Goal: Find specific page/section: Find specific page/section

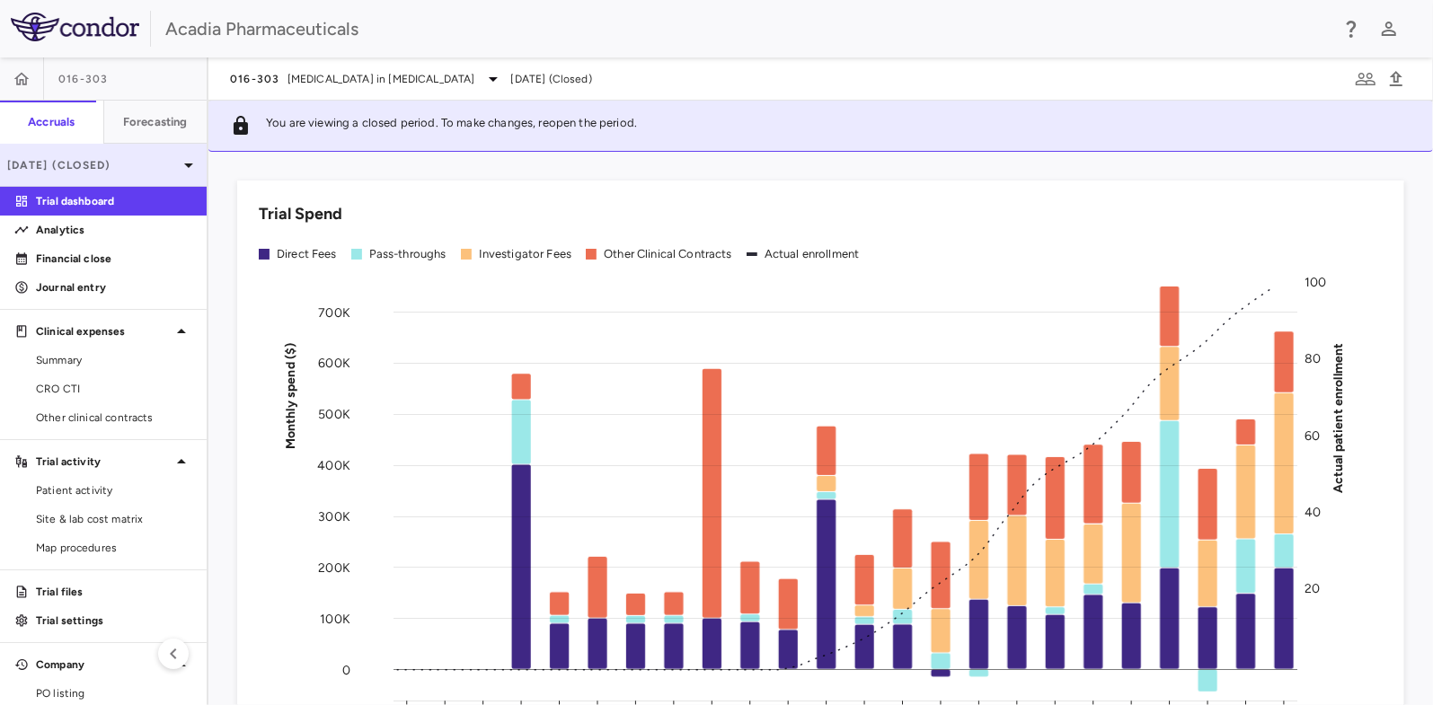
click at [87, 169] on p "Mar 2025 (Closed)" at bounding box center [92, 165] width 171 height 16
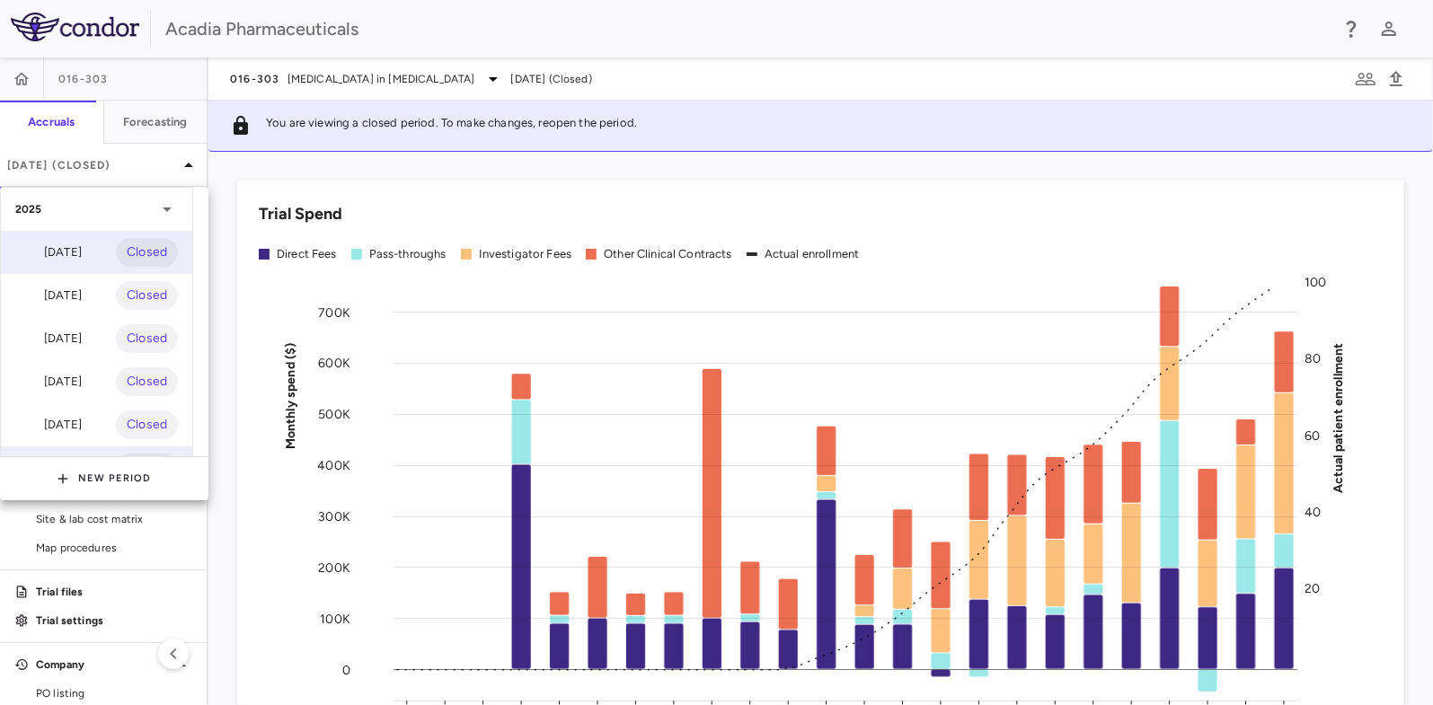
click at [96, 251] on div "Aug 2025 Closed" at bounding box center [96, 252] width 191 height 43
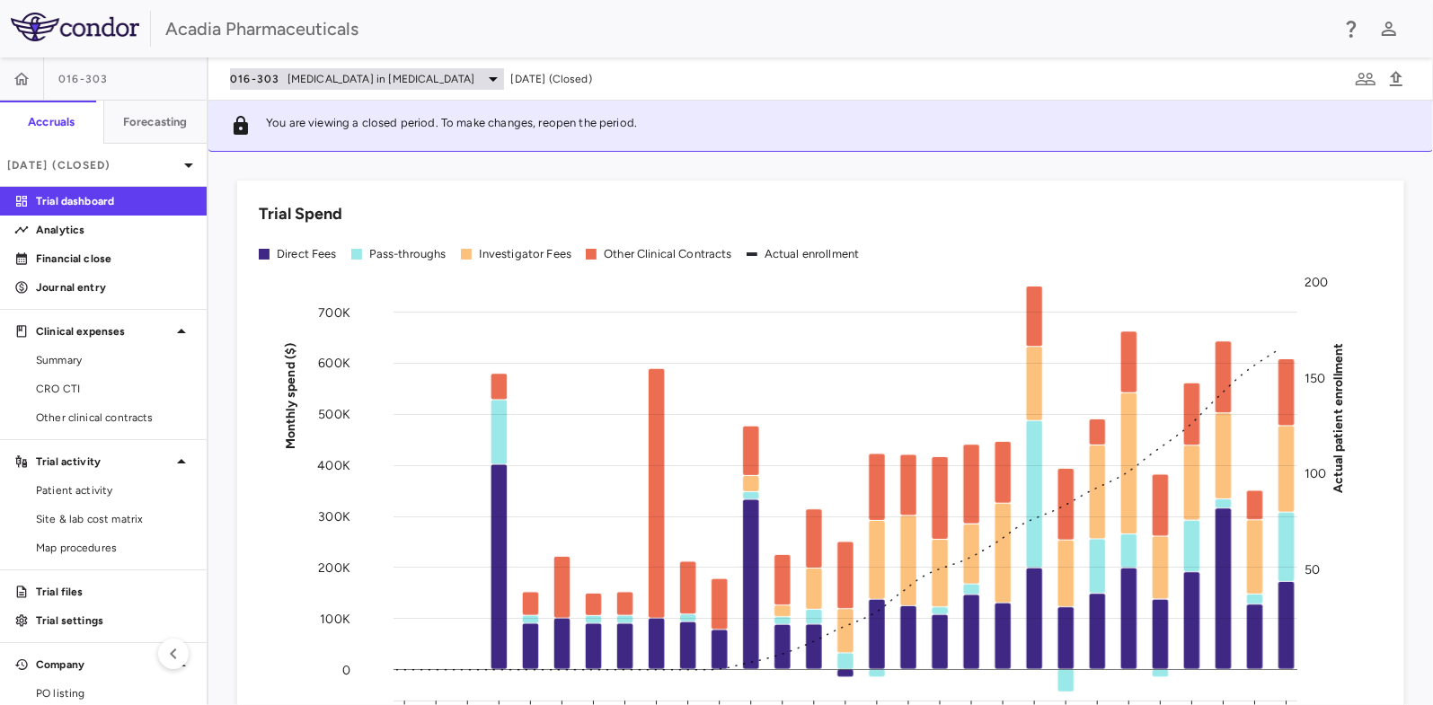
click at [287, 76] on span "Hyperphagia in Prader-Willi Syndrome" at bounding box center [381, 79] width 188 height 16
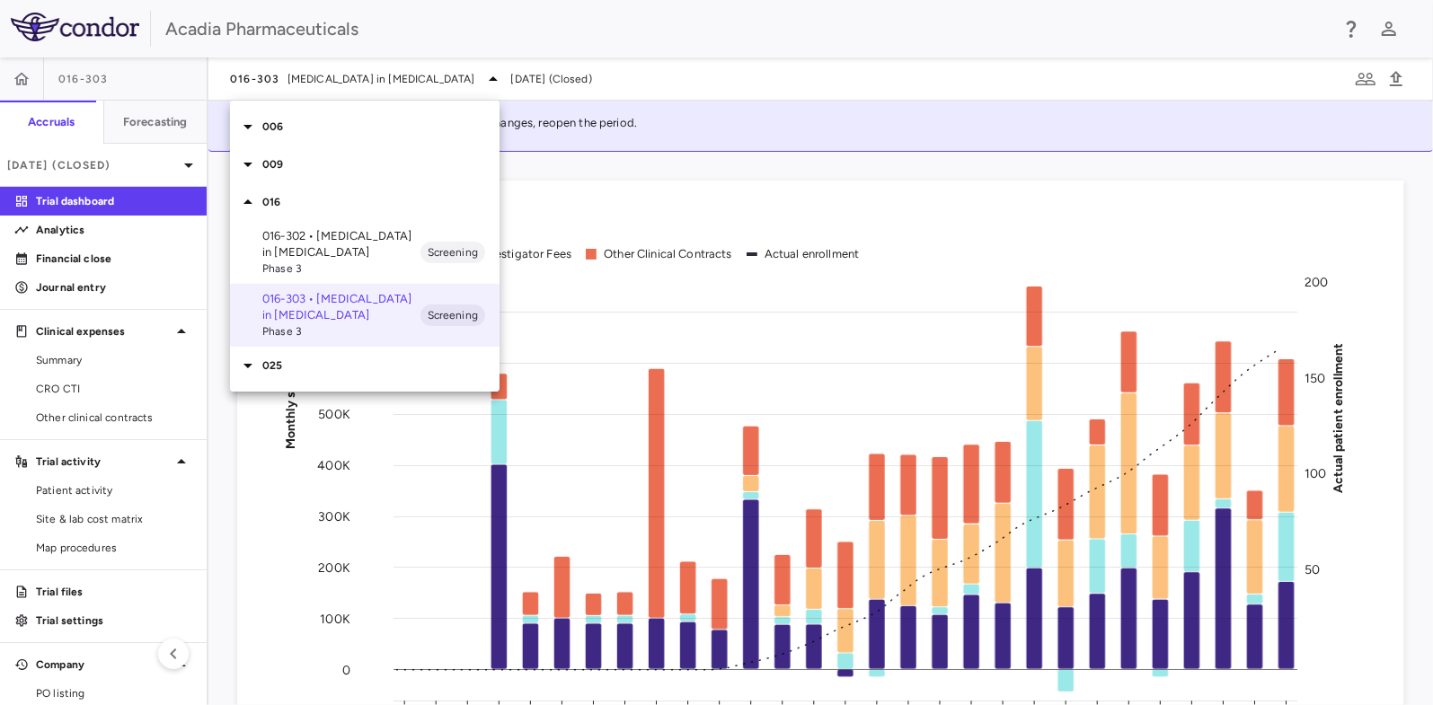
click at [250, 166] on icon at bounding box center [248, 165] width 22 height 22
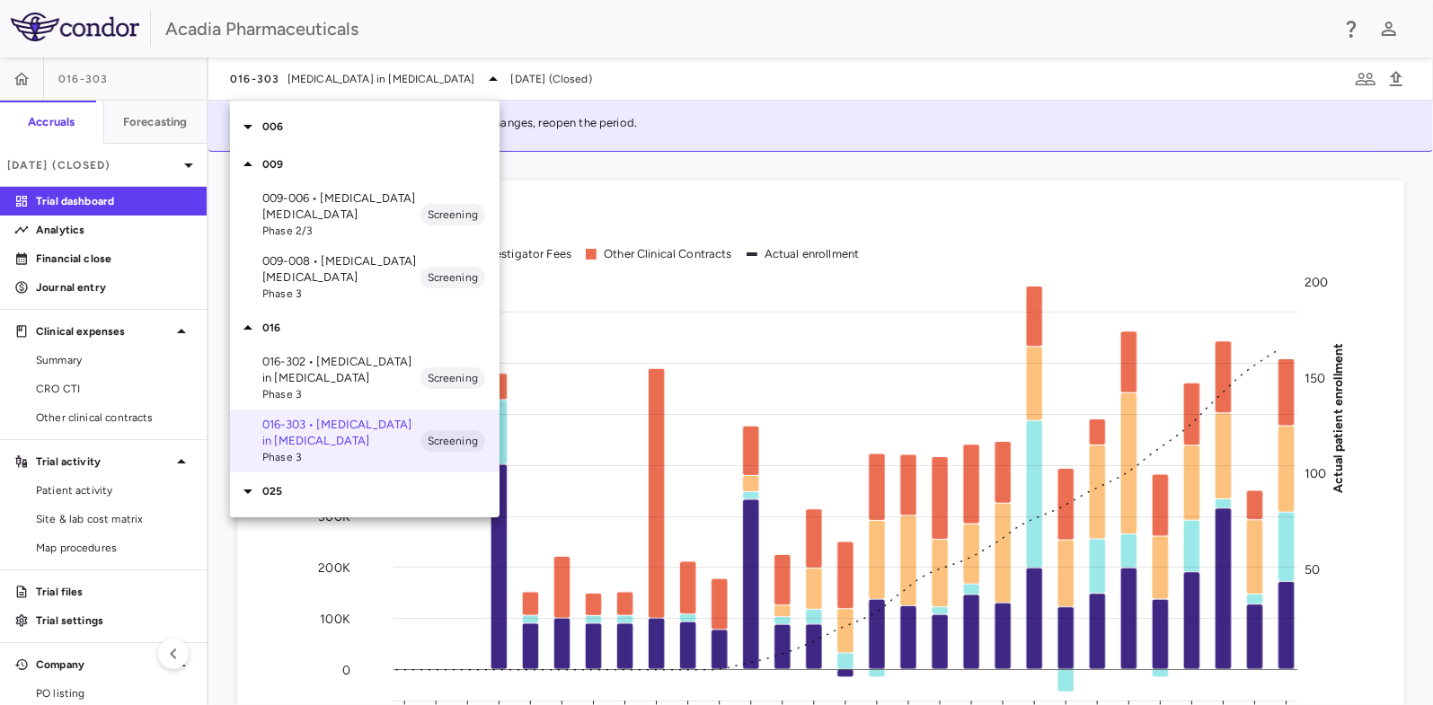
click at [312, 277] on p "009-008 • Alzheimer's Disease Psychosis" at bounding box center [341, 269] width 158 height 32
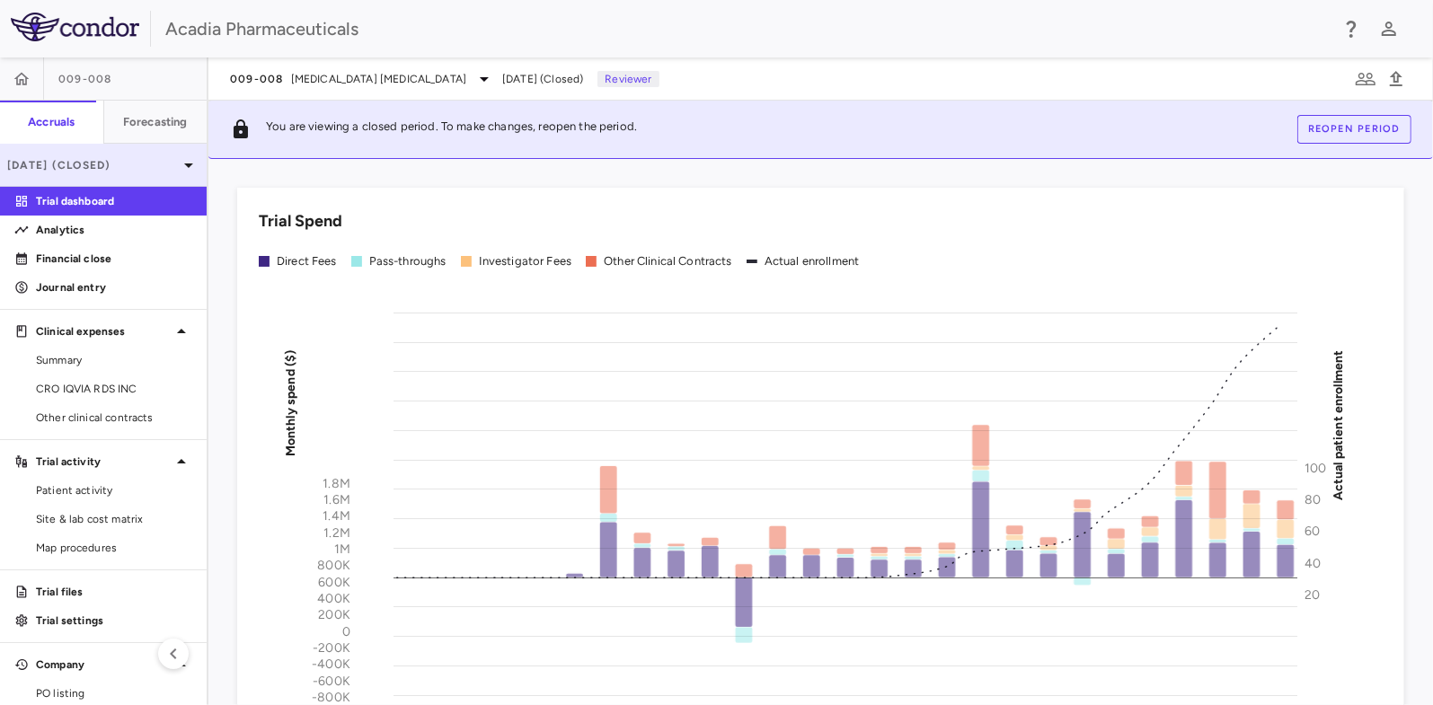
click at [103, 171] on p "Mar 2025 (Closed)" at bounding box center [92, 165] width 171 height 16
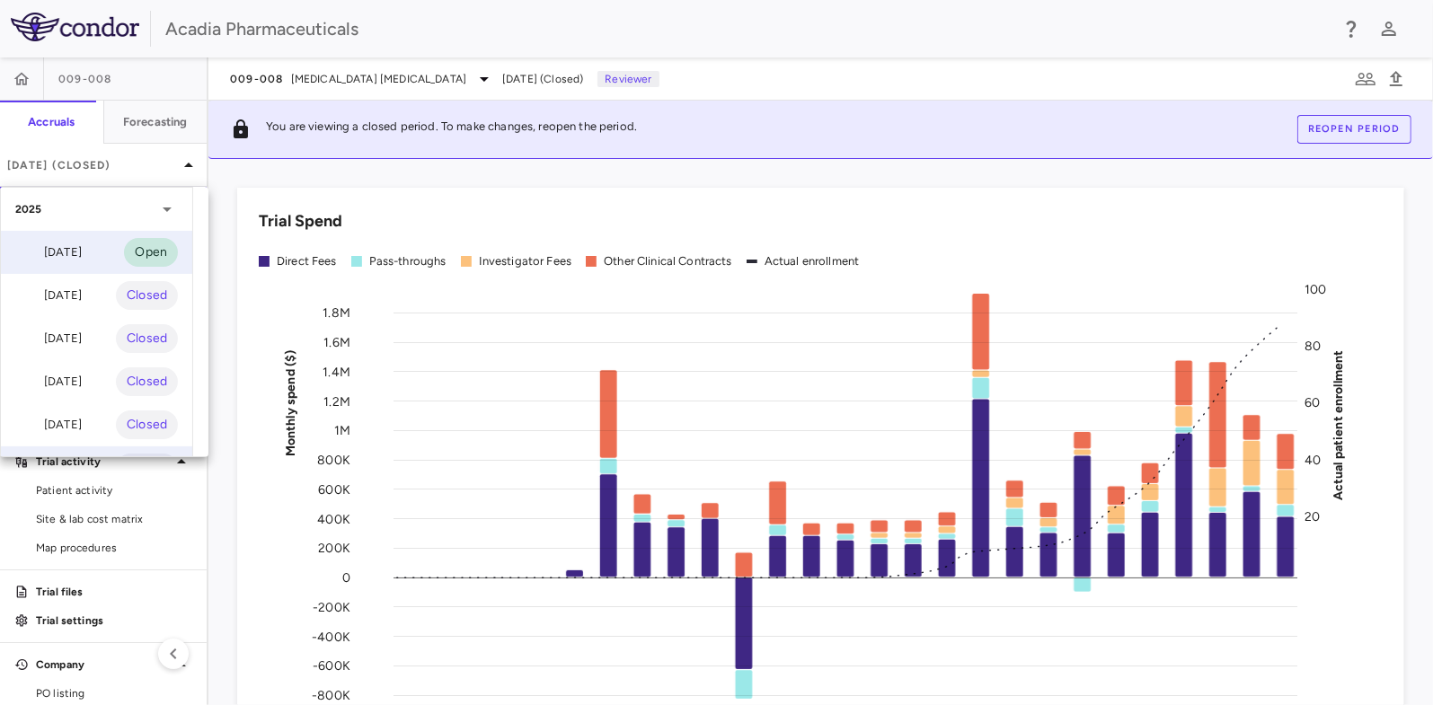
click at [82, 255] on div "Aug 2025" at bounding box center [48, 253] width 66 height 22
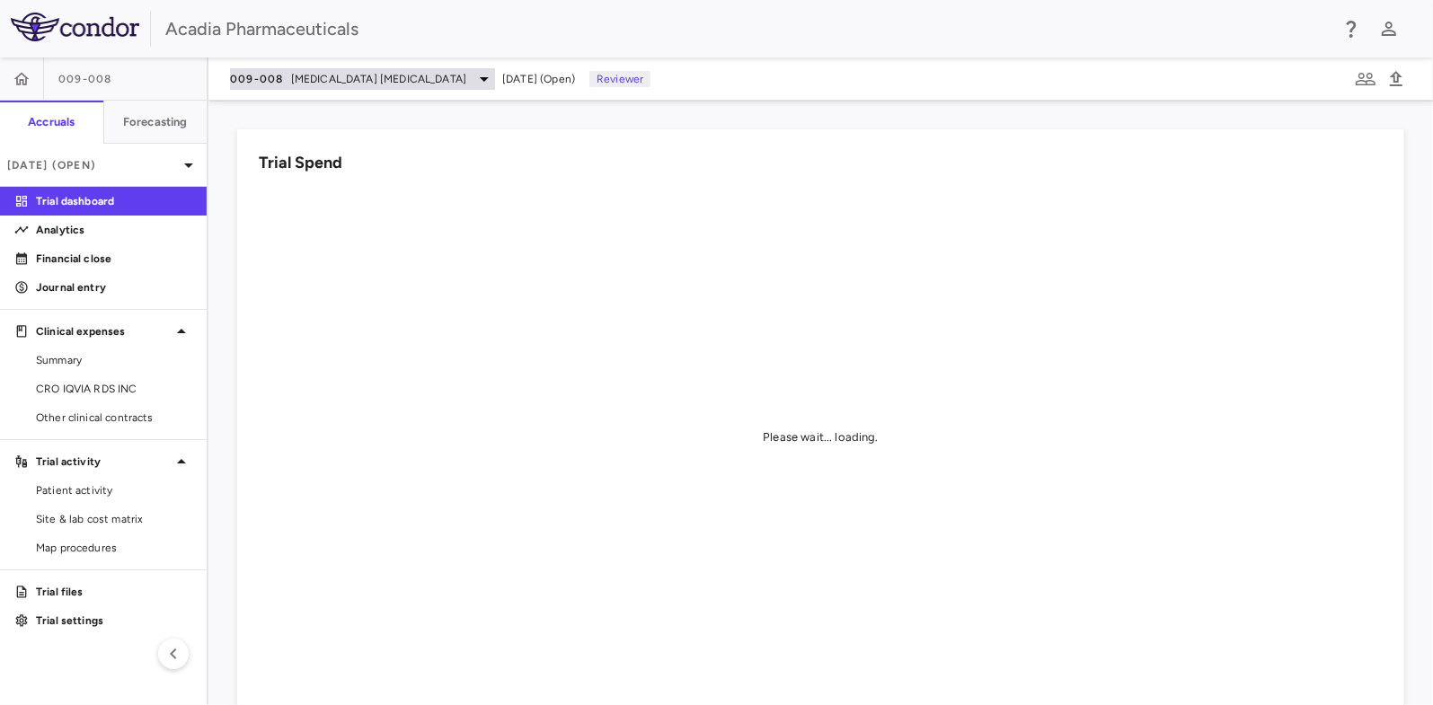
click at [346, 78] on span "Alzheimer's Disease Psychosis" at bounding box center [378, 79] width 175 height 16
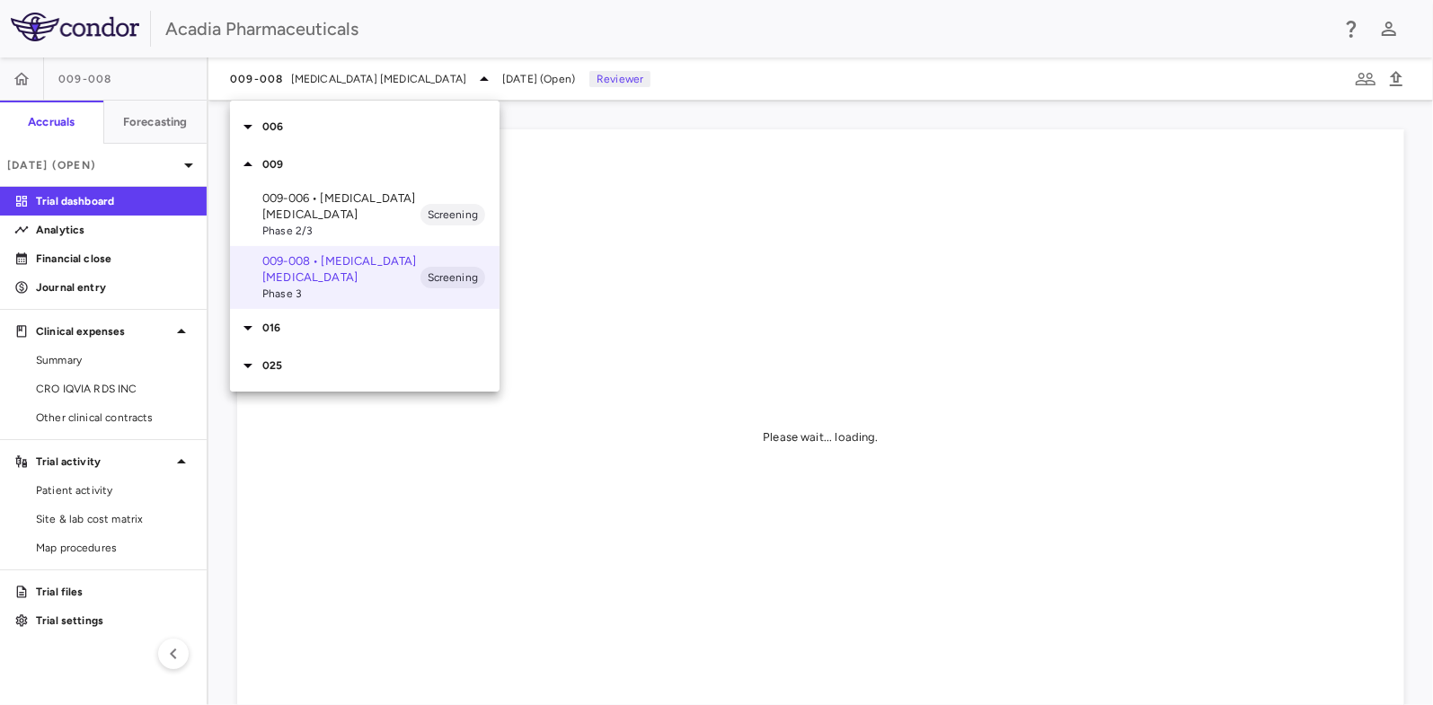
click at [295, 202] on p "009-006 • Alzheimer's Disease Psychosis" at bounding box center [341, 206] width 158 height 32
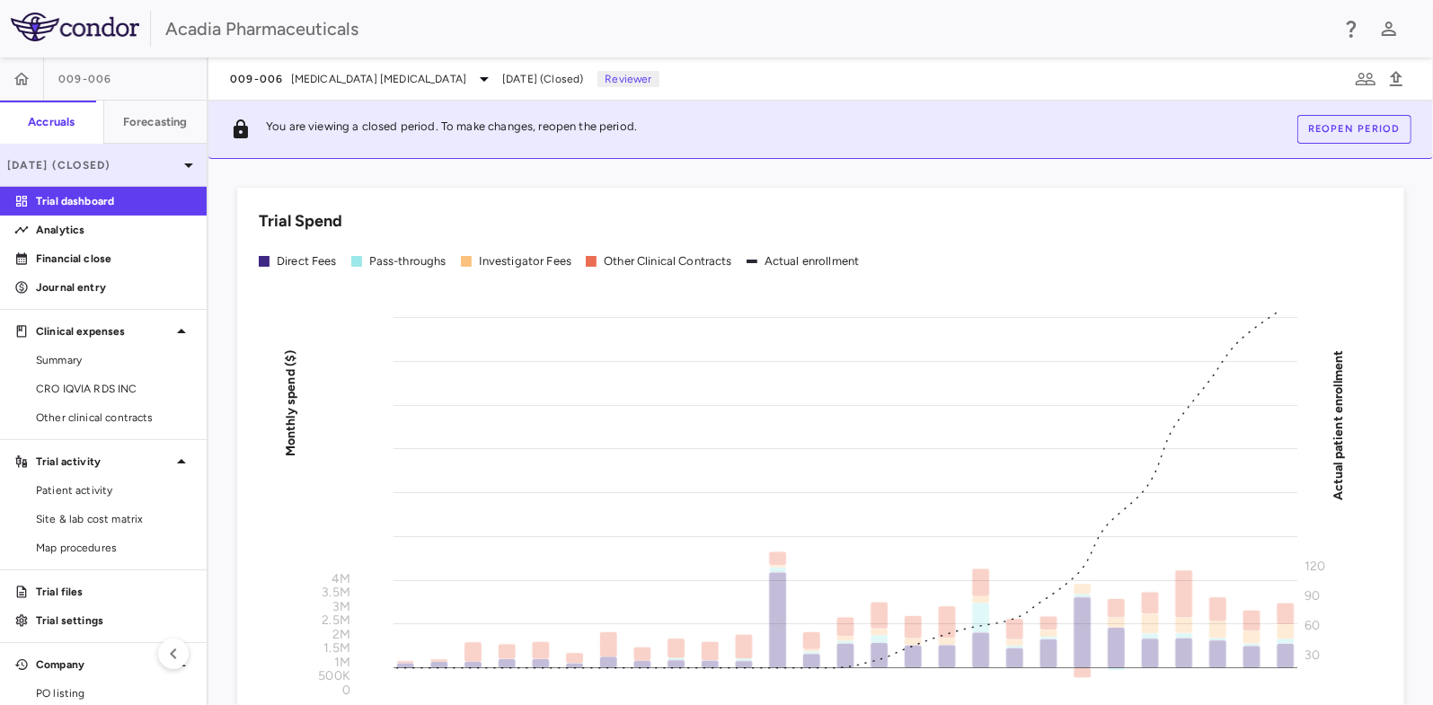
click at [111, 163] on p "Mar 2025 (Closed)" at bounding box center [92, 165] width 171 height 16
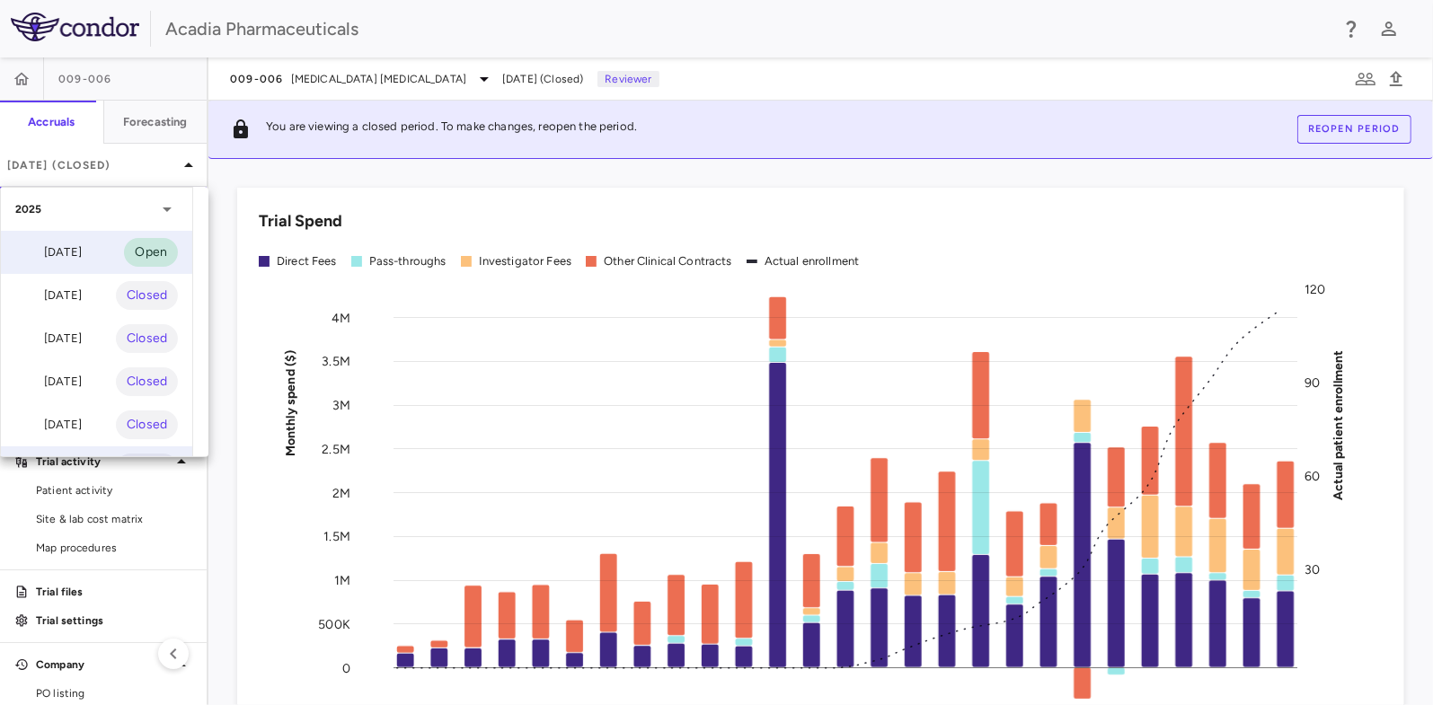
click at [82, 251] on div "Aug 2025" at bounding box center [48, 253] width 66 height 22
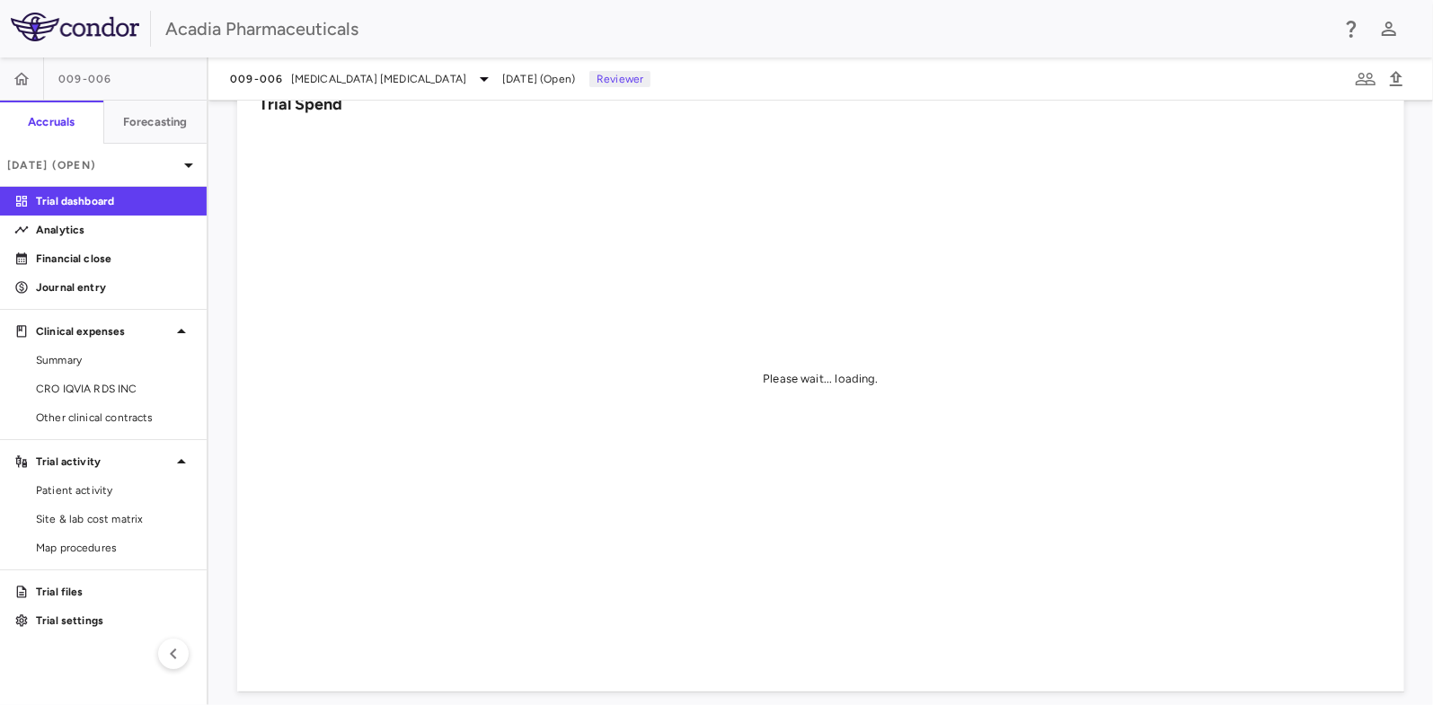
scroll to position [90, 0]
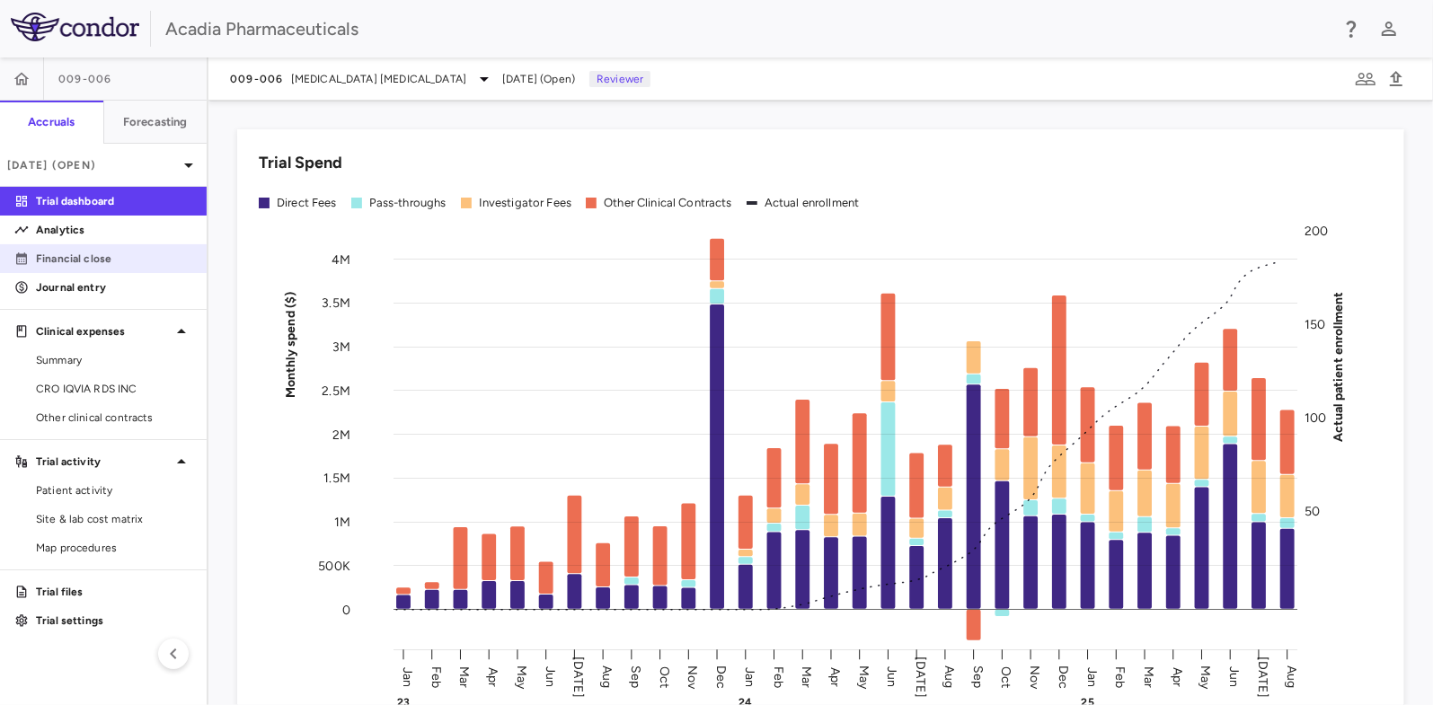
click at [87, 263] on p "Financial close" at bounding box center [114, 259] width 156 height 16
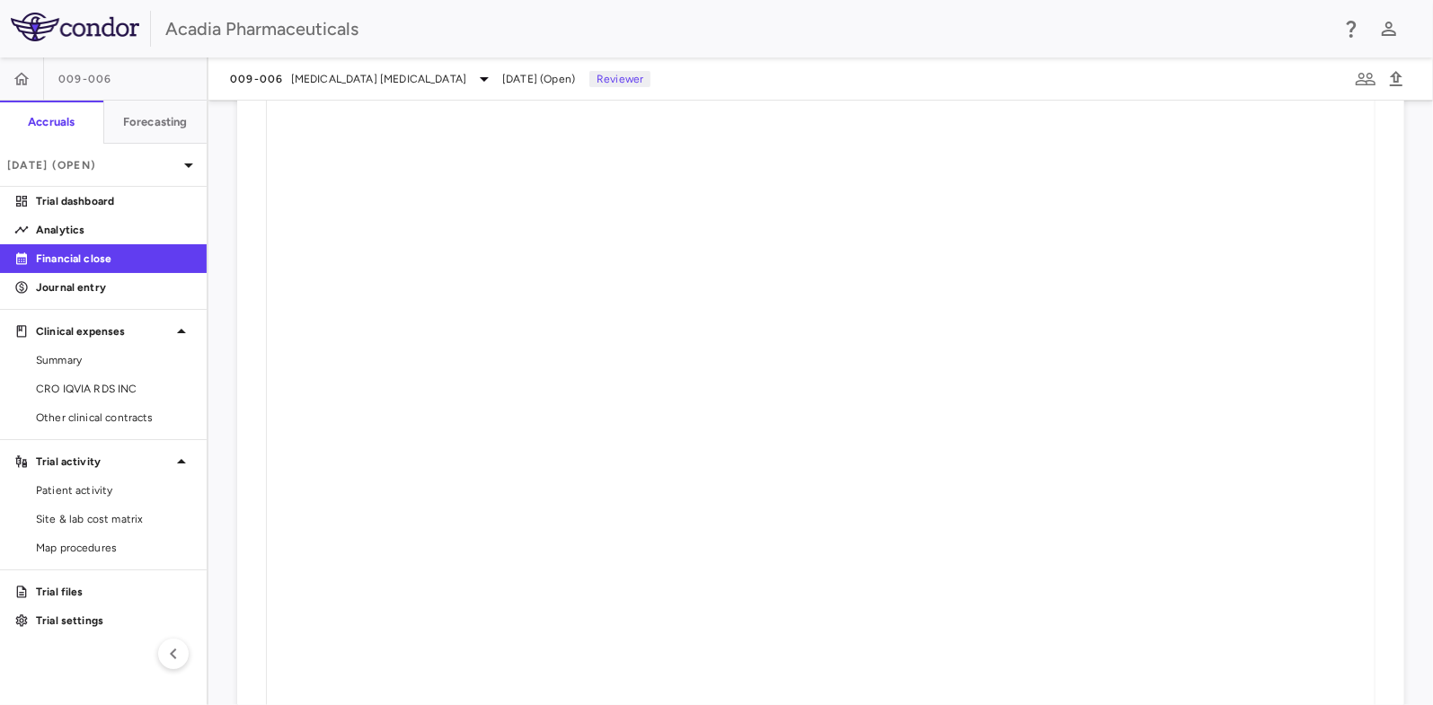
scroll to position [2034, 0]
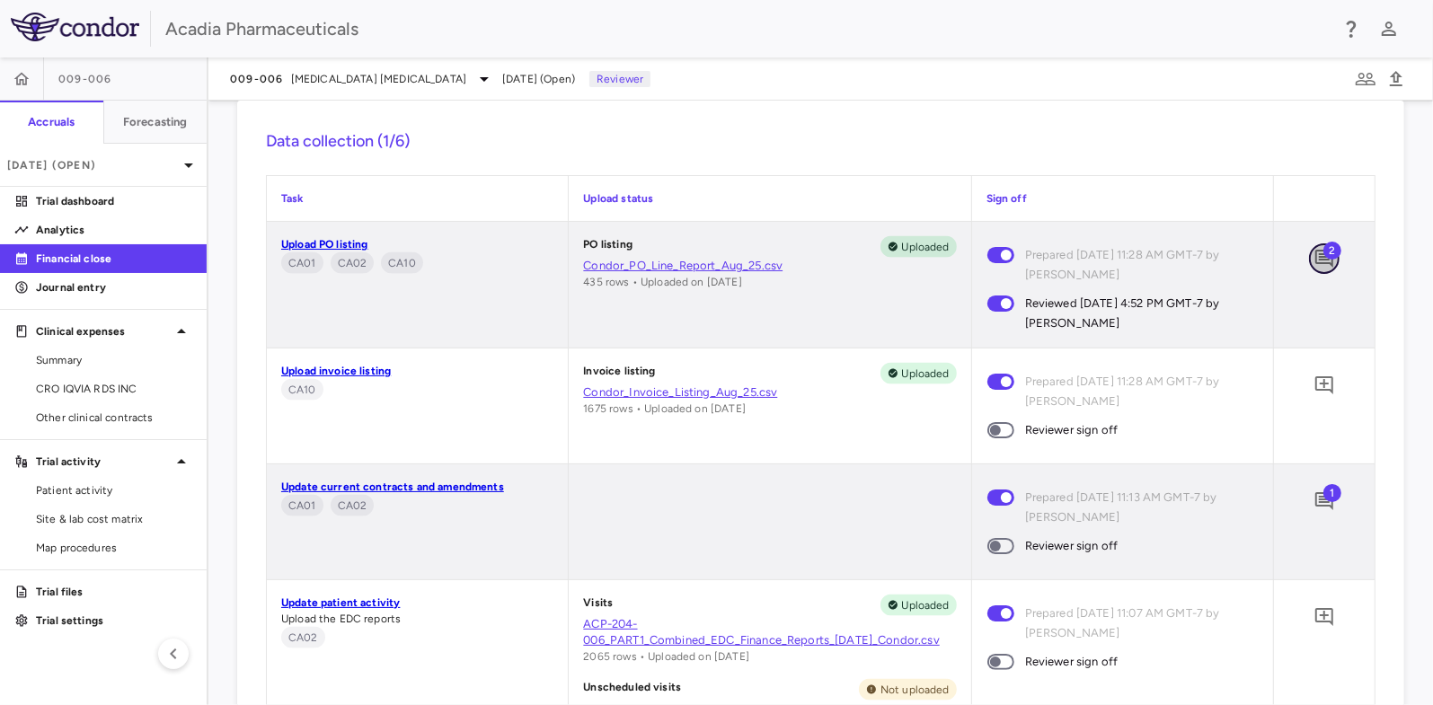
click at [1319, 261] on icon "Add comment" at bounding box center [1324, 259] width 18 height 18
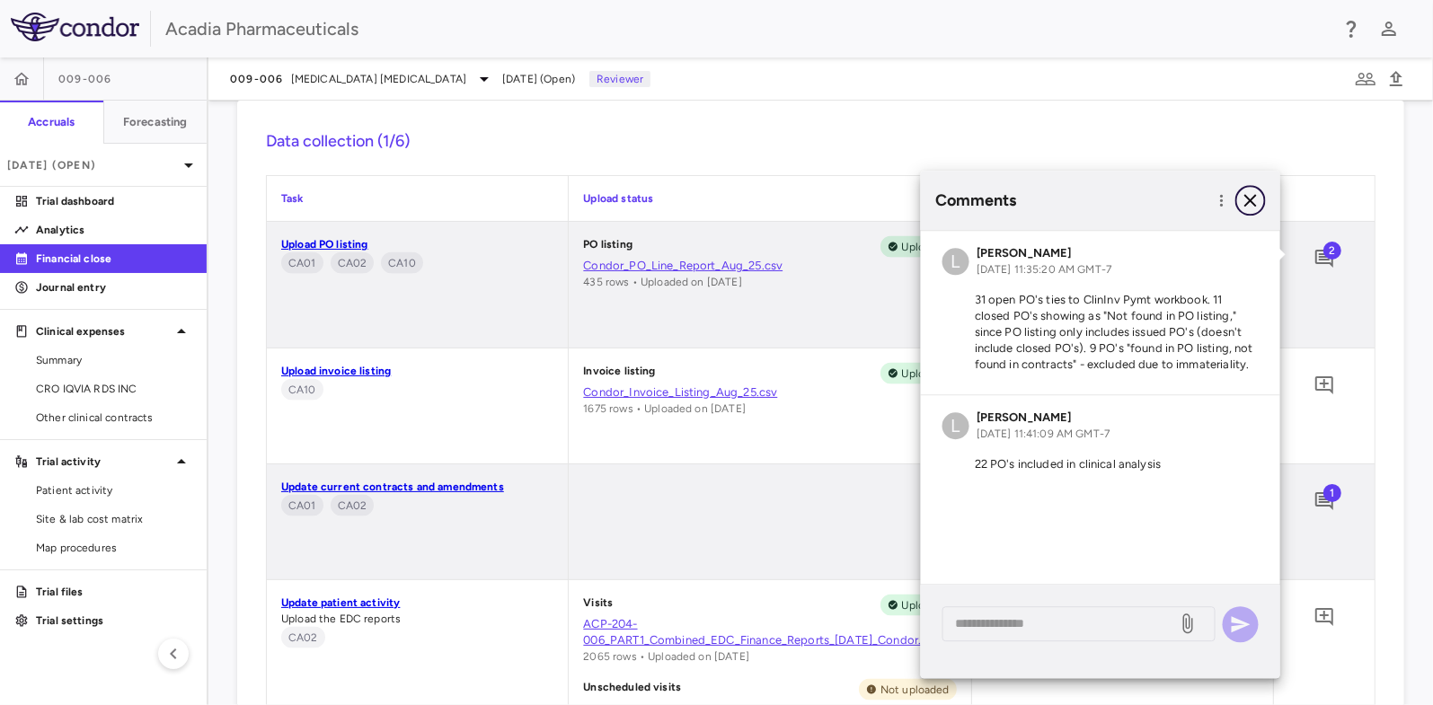
click at [1252, 204] on icon "button" at bounding box center [1251, 201] width 22 height 22
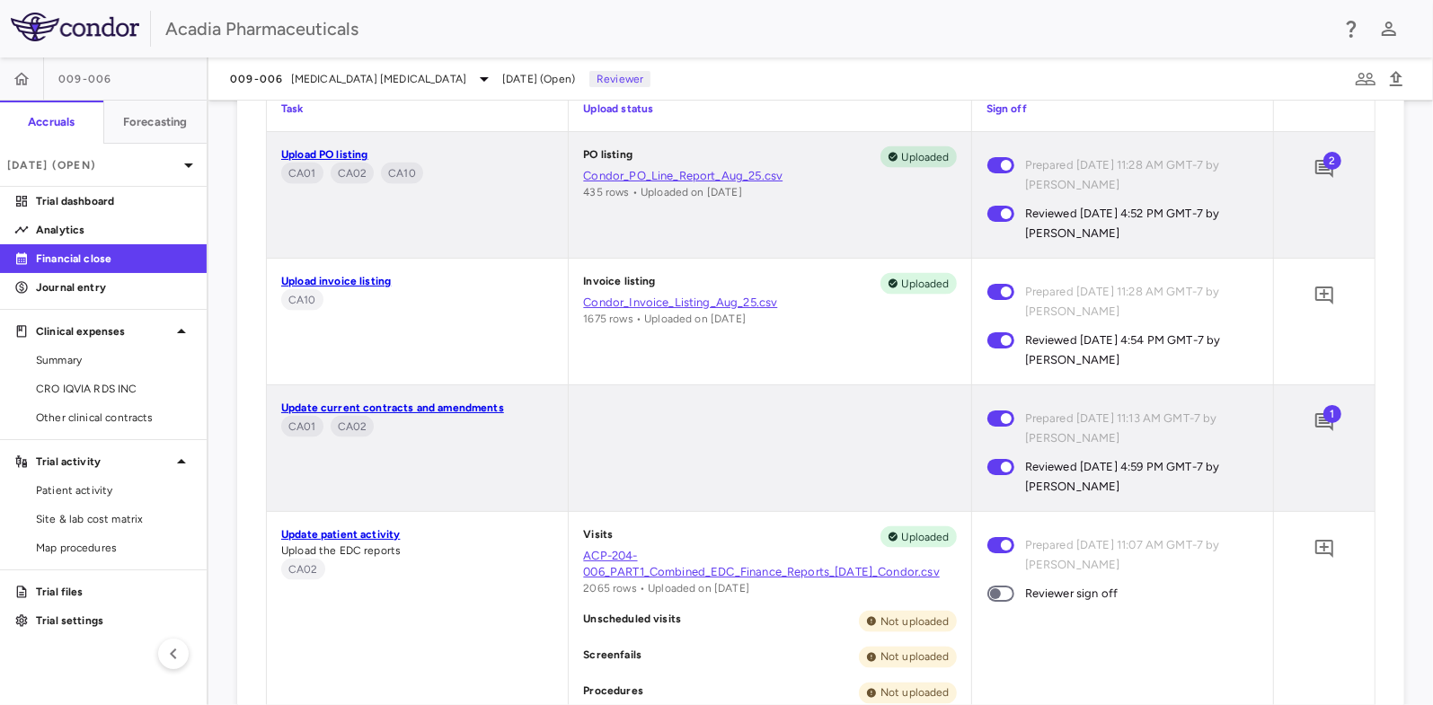
scroll to position [2214, 0]
